Goal: Task Accomplishment & Management: Use online tool/utility

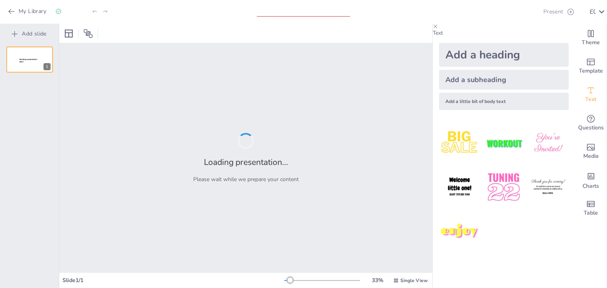
type input "ტრენინგის დაგეგმვის საიდუმლოებები: როგორ მივაღწიოთ საუკეთესო შედეგებს?"
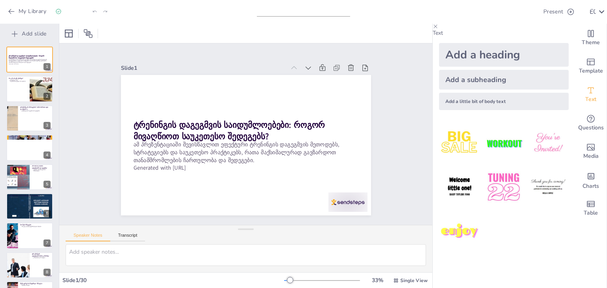
checkbox input "true"
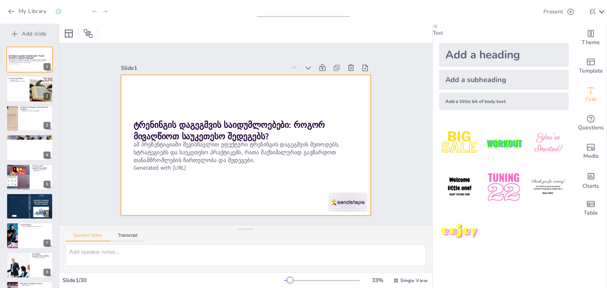
checkbox input "true"
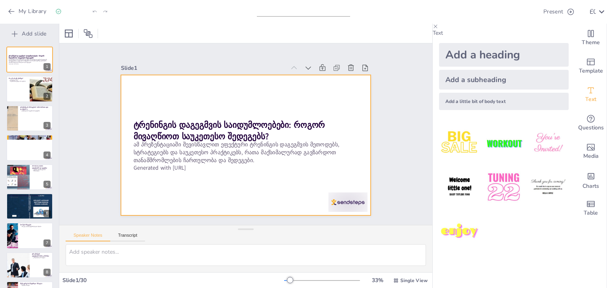
checkbox input "true"
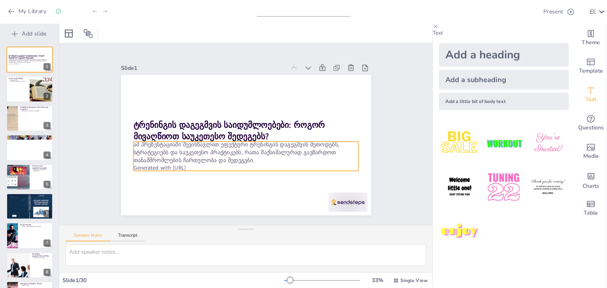
checkbox input "true"
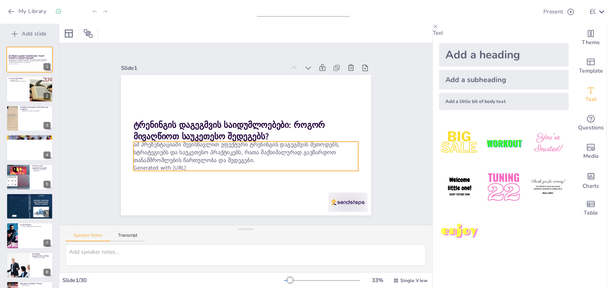
checkbox input "true"
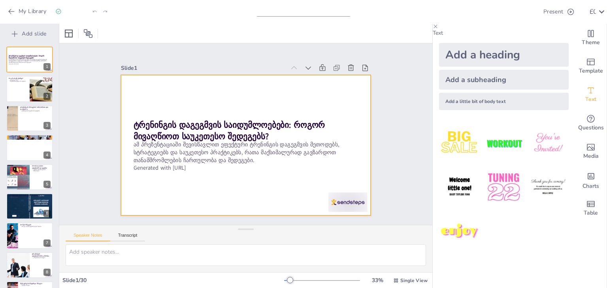
checkbox input "true"
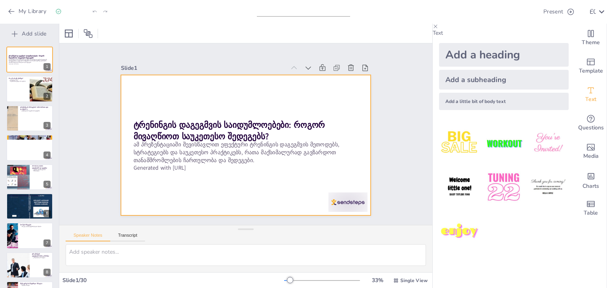
checkbox input "true"
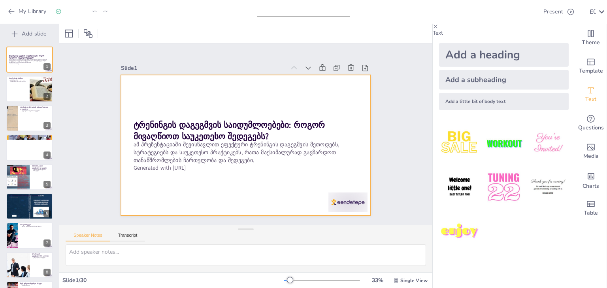
checkbox input "true"
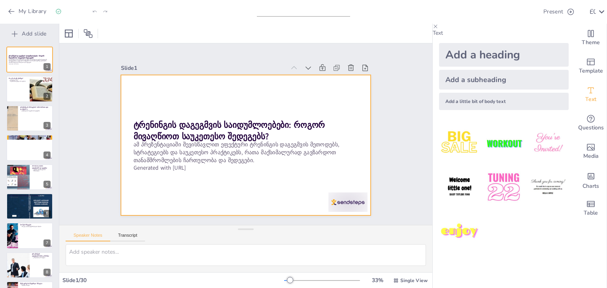
checkbox input "true"
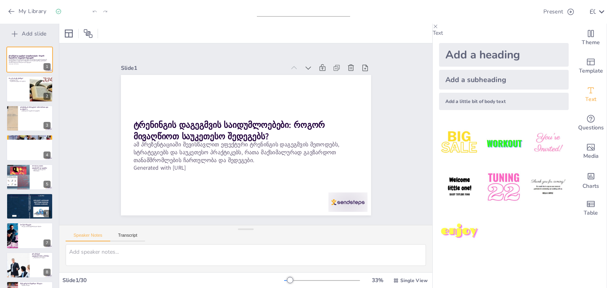
checkbox input "true"
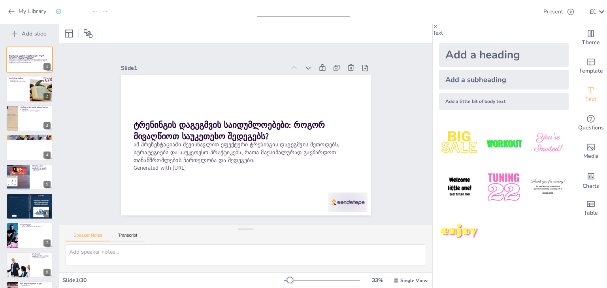
checkbox input "true"
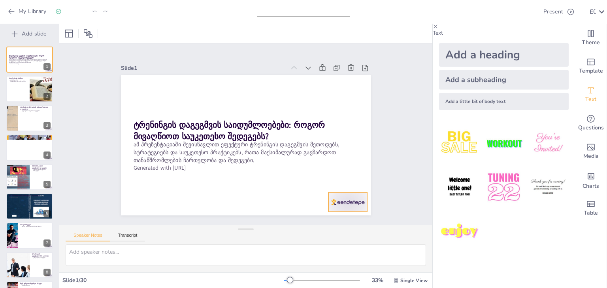
checkbox input "true"
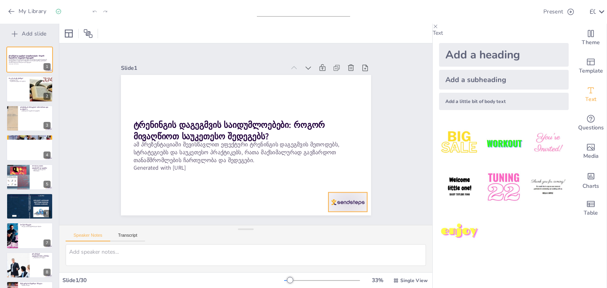
checkbox input "true"
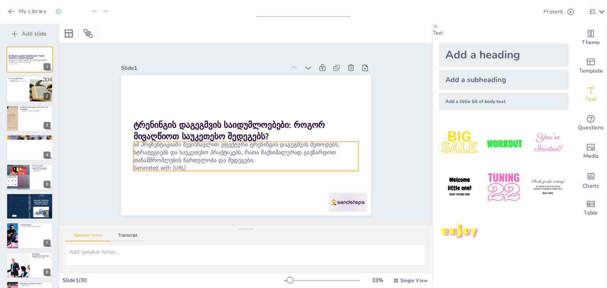
checkbox input "true"
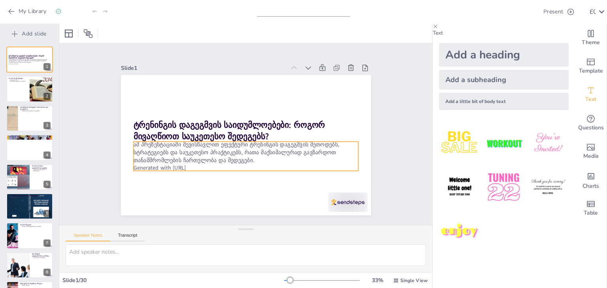
checkbox input "true"
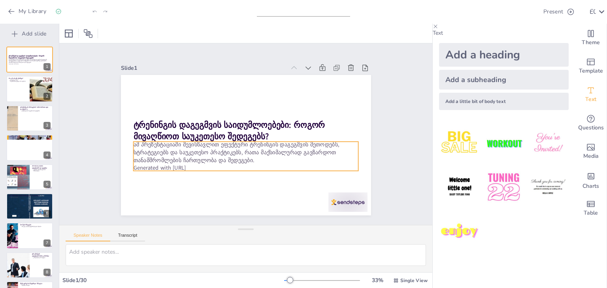
checkbox input "true"
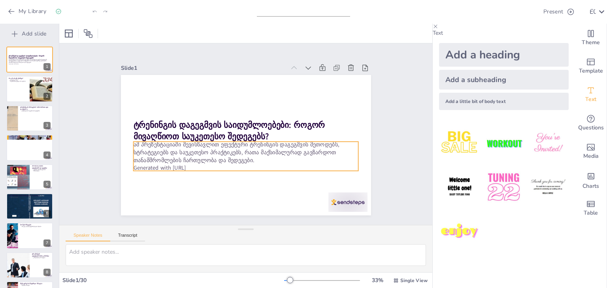
checkbox input "true"
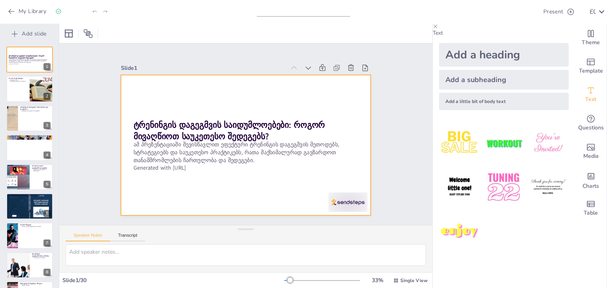
checkbox input "true"
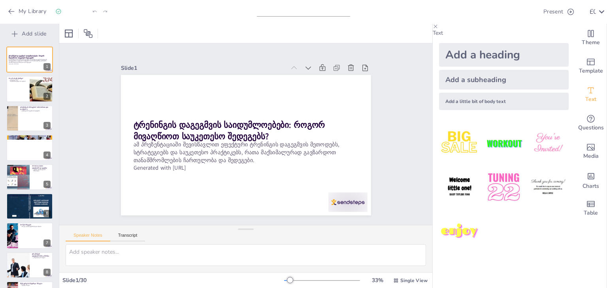
checkbox input "true"
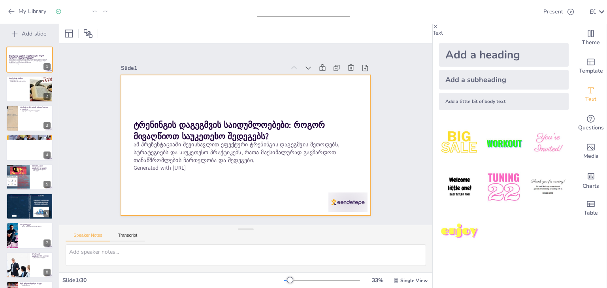
checkbox input "true"
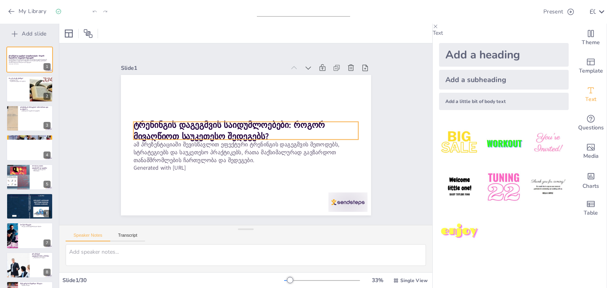
checkbox input "true"
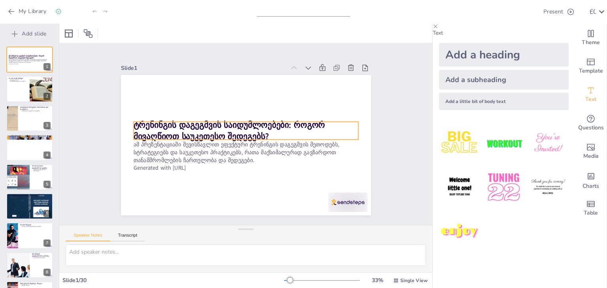
checkbox input "true"
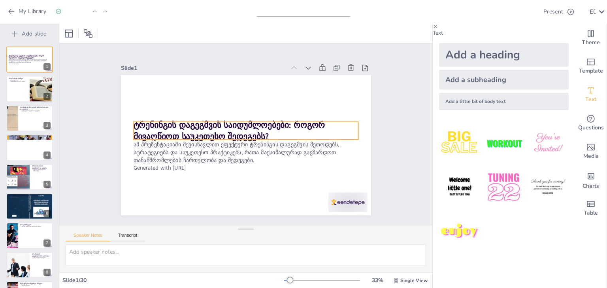
checkbox input "true"
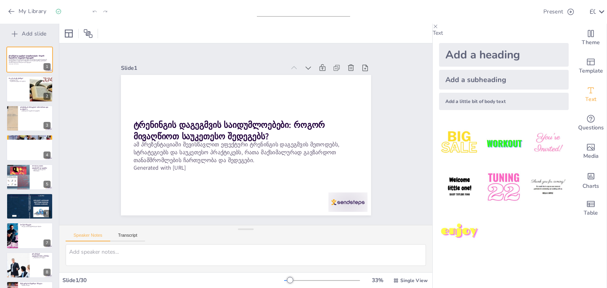
checkbox input "true"
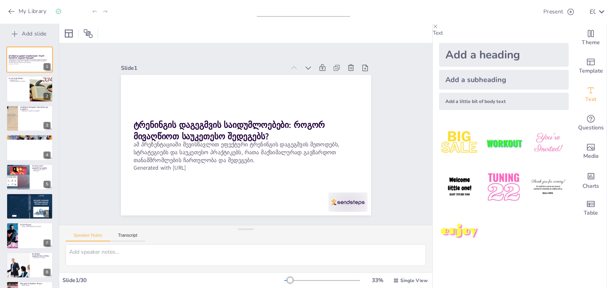
checkbox input "true"
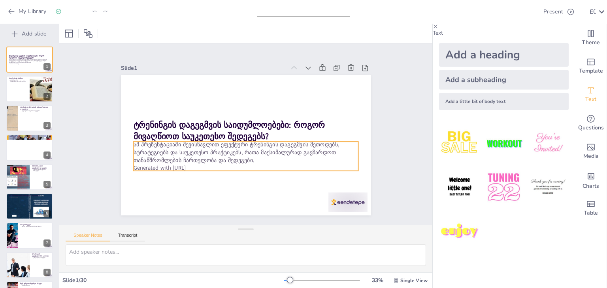
checkbox input "true"
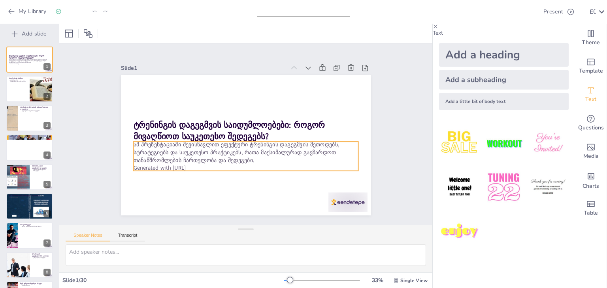
checkbox input "true"
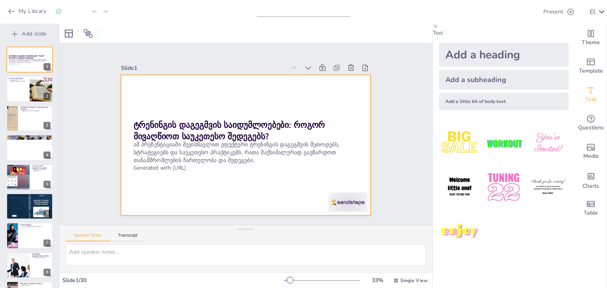
checkbox input "true"
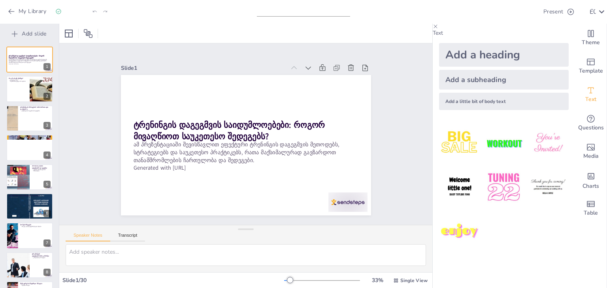
click at [84, 284] on div "Slide 1 / 30 33 % Single View" at bounding box center [245, 280] width 373 height 13
checkbox input "true"
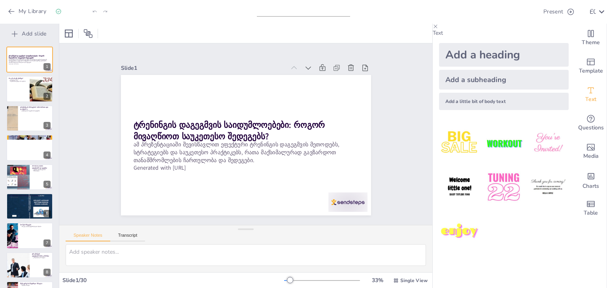
checkbox input "true"
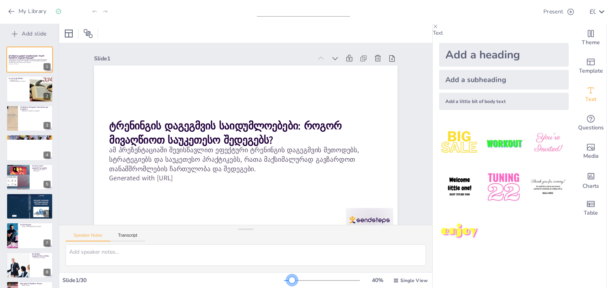
checkbox input "true"
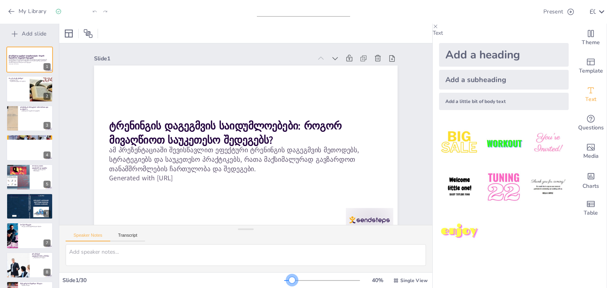
checkbox input "true"
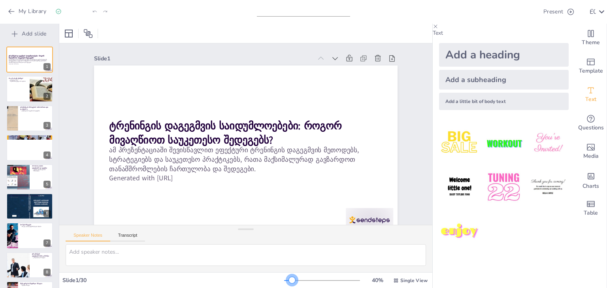
checkbox input "true"
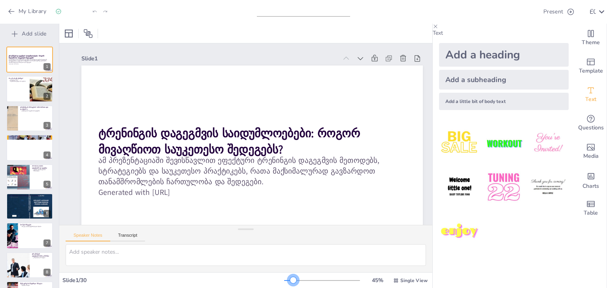
checkbox input "true"
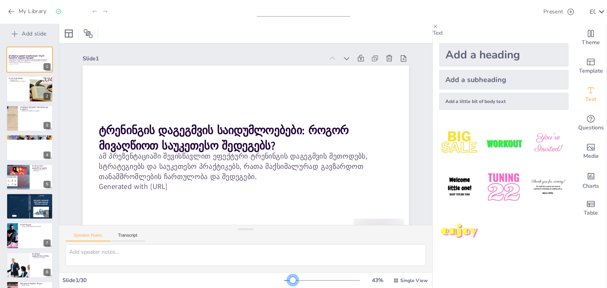
checkbox input "true"
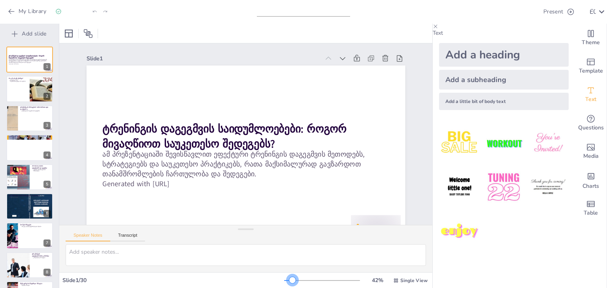
checkbox input "true"
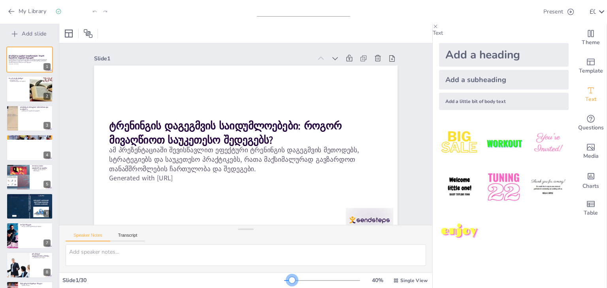
click at [289, 281] on div at bounding box center [292, 280] width 6 height 6
checkbox input "true"
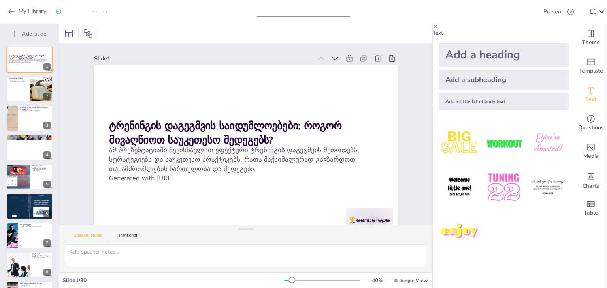
checkbox input "true"
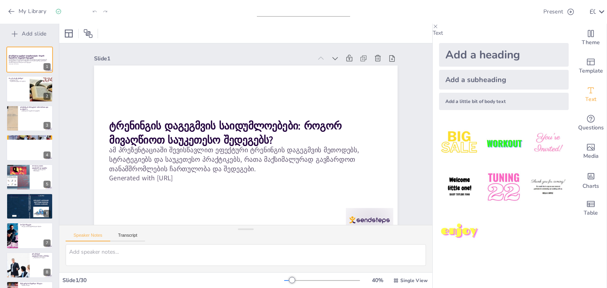
checkbox input "true"
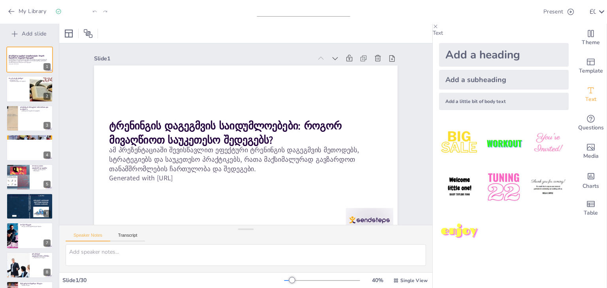
checkbox input "true"
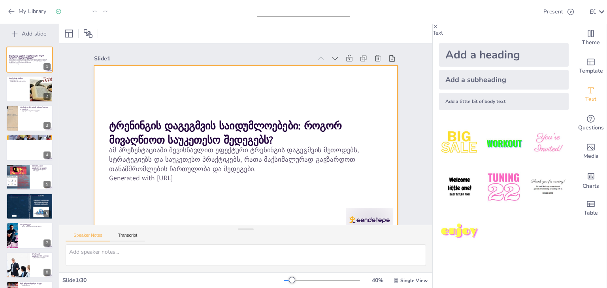
checkbox input "true"
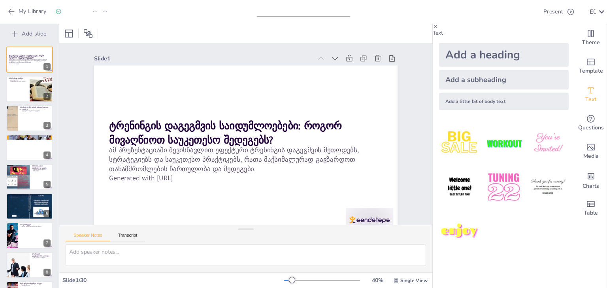
checkbox input "true"
click at [36, 95] on div at bounding box center [41, 89] width 37 height 27
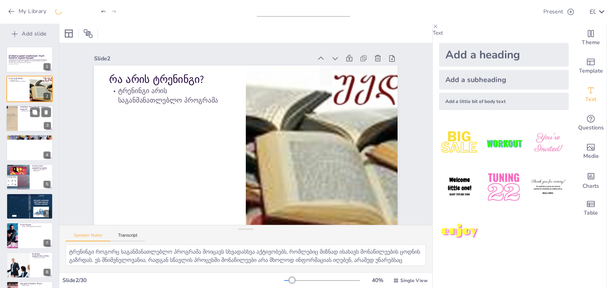
click at [38, 124] on div at bounding box center [29, 118] width 47 height 27
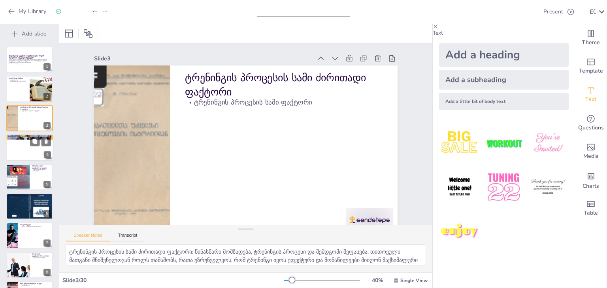
click at [17, 151] on div at bounding box center [29, 147] width 47 height 27
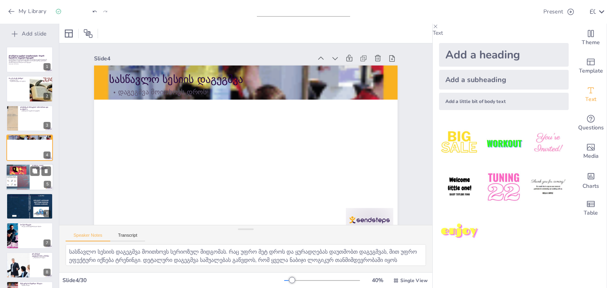
click at [19, 182] on div at bounding box center [18, 178] width 24 height 32
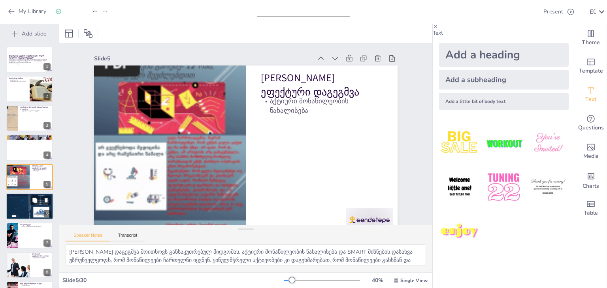
scroll to position [13, 0]
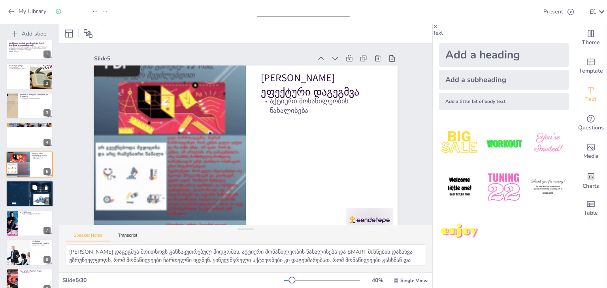
click at [25, 196] on div at bounding box center [29, 194] width 47 height 33
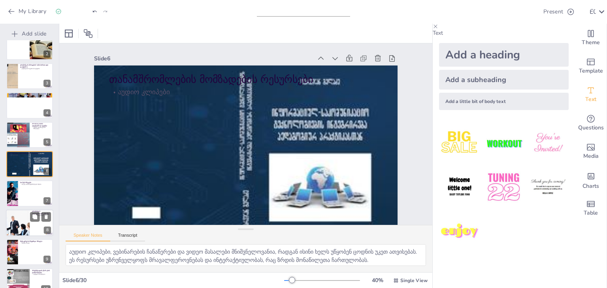
click at [27, 217] on div at bounding box center [18, 223] width 40 height 27
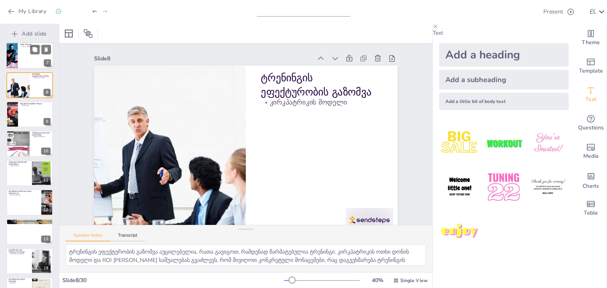
scroll to position [141, 0]
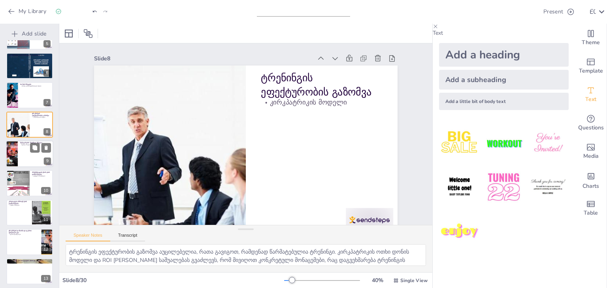
click at [24, 156] on div at bounding box center [29, 154] width 47 height 27
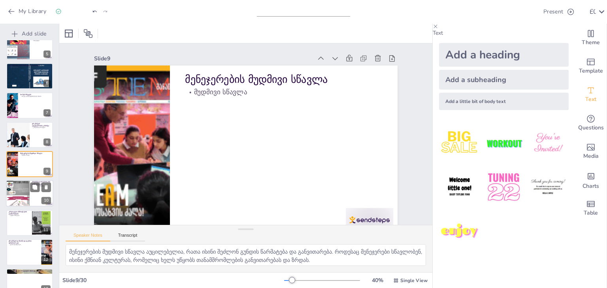
click at [16, 201] on div at bounding box center [18, 194] width 24 height 32
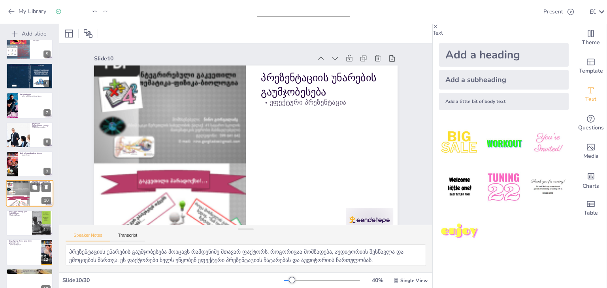
scroll to position [160, 0]
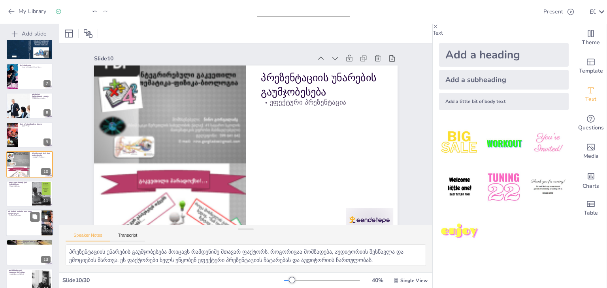
click at [16, 220] on div at bounding box center [29, 223] width 47 height 27
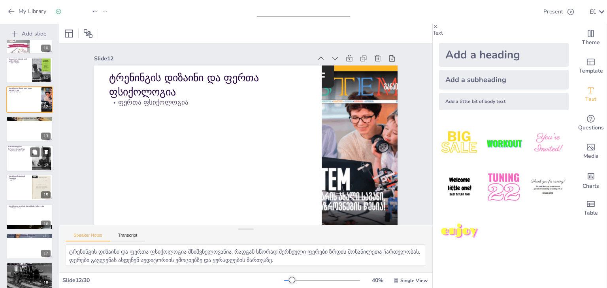
scroll to position [297, 0]
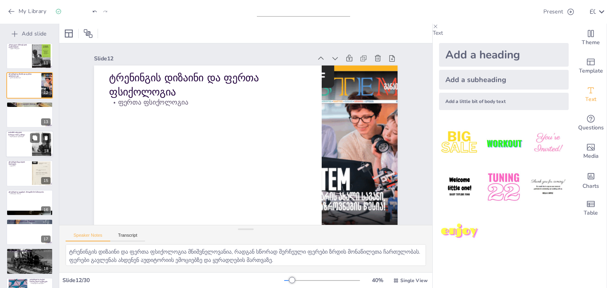
click at [8, 140] on div at bounding box center [29, 144] width 47 height 27
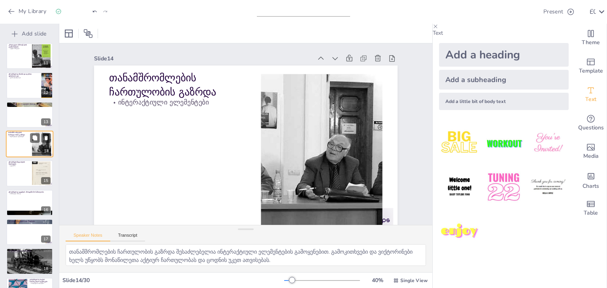
scroll to position [277, 0]
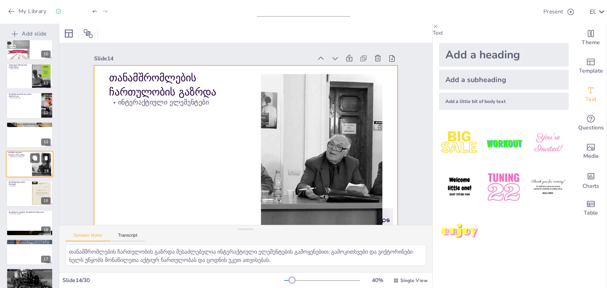
click at [11, 169] on div at bounding box center [29, 164] width 47 height 27
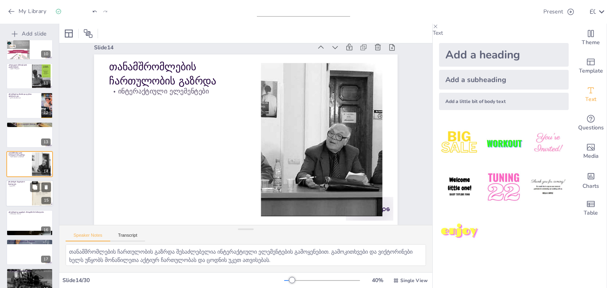
click at [15, 188] on div at bounding box center [29, 193] width 47 height 27
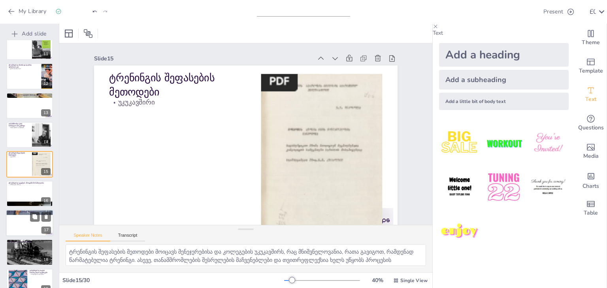
click at [14, 222] on div at bounding box center [29, 223] width 47 height 27
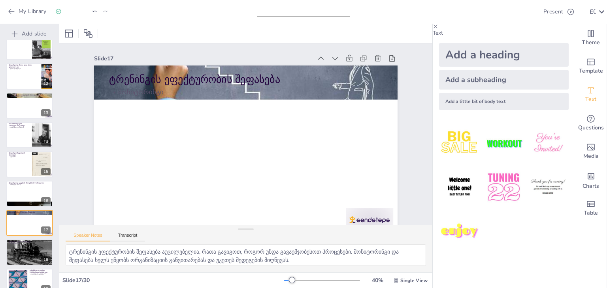
scroll to position [365, 0]
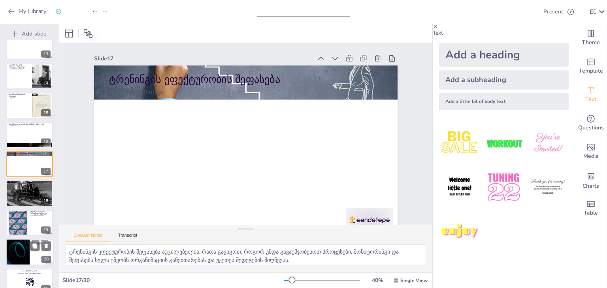
click at [24, 252] on div at bounding box center [17, 252] width 47 height 27
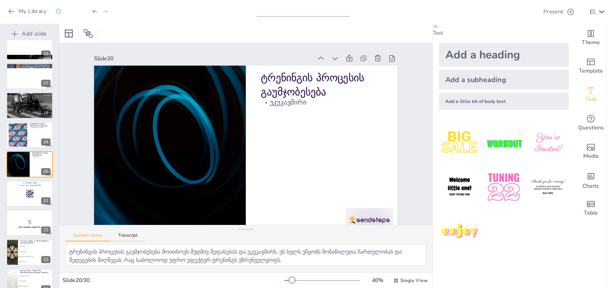
click at [19, 277] on li "მონაწილეთა ჩართულობა" at bounding box center [35, 276] width 35 height 5
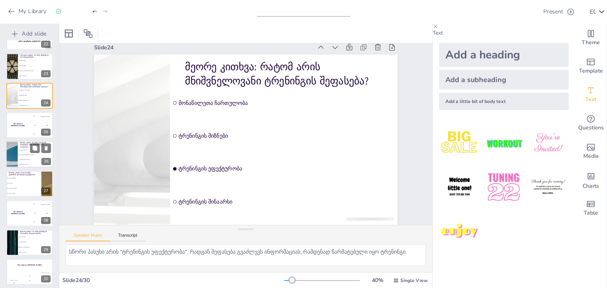
scroll to position [643, 0]
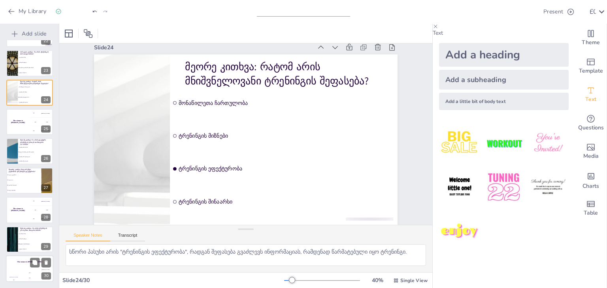
click at [19, 267] on div "The winner is [PERSON_NAME]" at bounding box center [29, 262] width 47 height 13
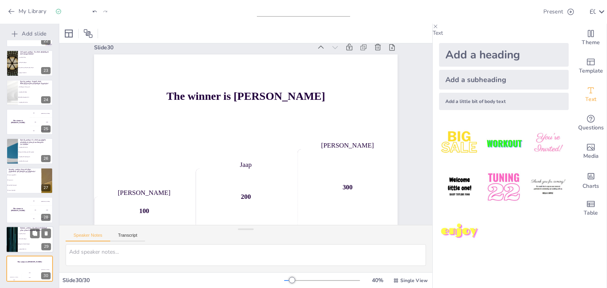
scroll to position [17, 0]
click at [28, 235] on li "ცოდნის გაზრდა" at bounding box center [36, 233] width 36 height 5
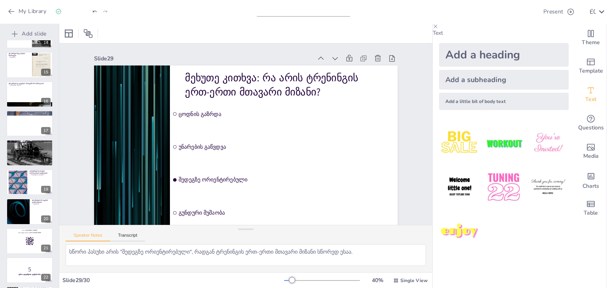
scroll to position [406, 0]
click at [527, 10] on icon "Export to PowerPoint" at bounding box center [531, 12] width 8 height 8
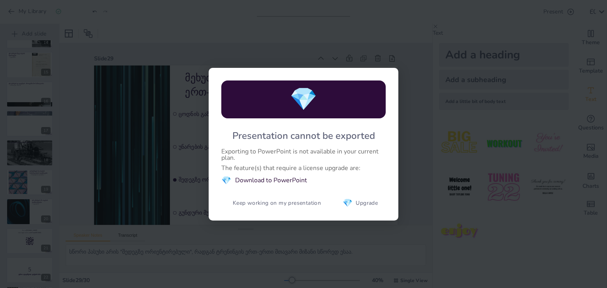
click at [276, 179] on li "💎 Download to PowerPoint" at bounding box center [303, 180] width 164 height 11
click at [352, 204] on button "💎 Upgrade" at bounding box center [360, 204] width 49 height 16
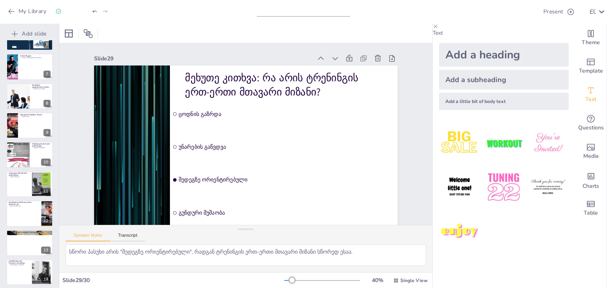
scroll to position [0, 0]
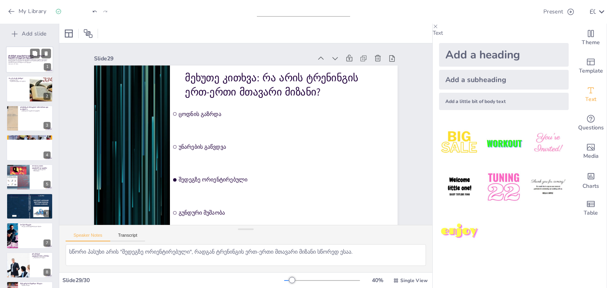
click at [9, 53] on div at bounding box center [29, 59] width 47 height 27
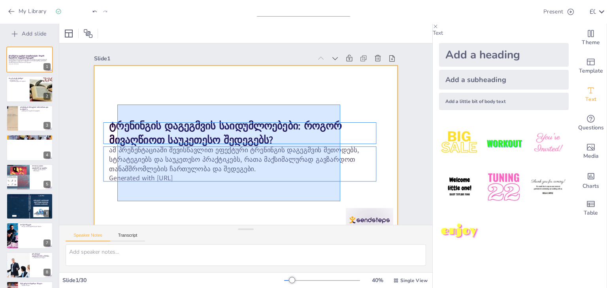
drag, startPoint x: 117, startPoint y: 105, endPoint x: 338, endPoint y: 201, distance: 240.7
click at [340, 201] on div at bounding box center [245, 151] width 303 height 171
